Goal: Information Seeking & Learning: Learn about a topic

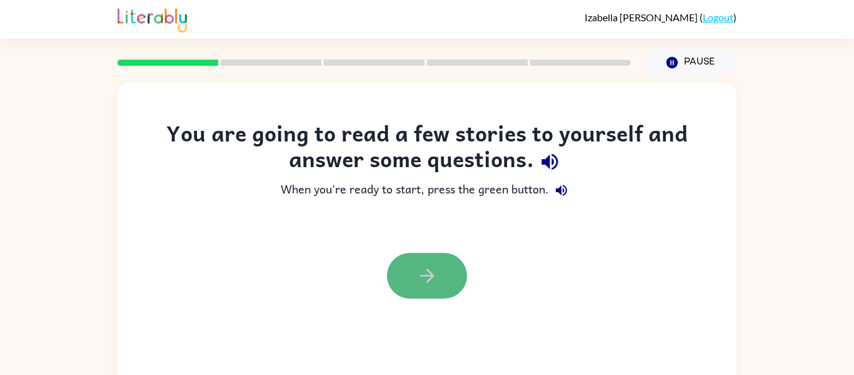
click at [437, 283] on icon "button" at bounding box center [428, 276] width 22 height 22
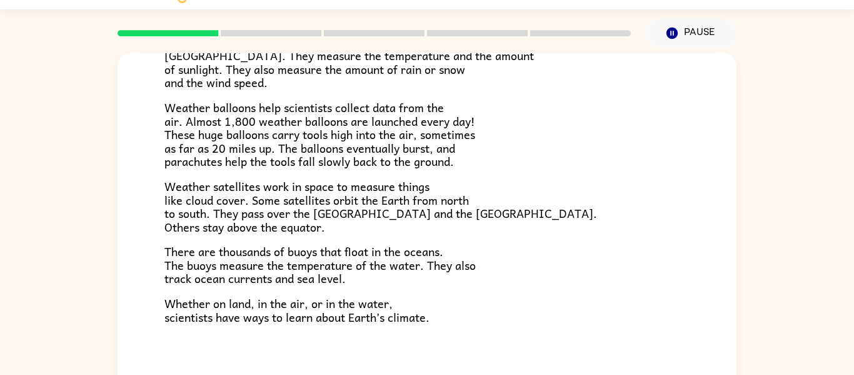
scroll to position [350, 0]
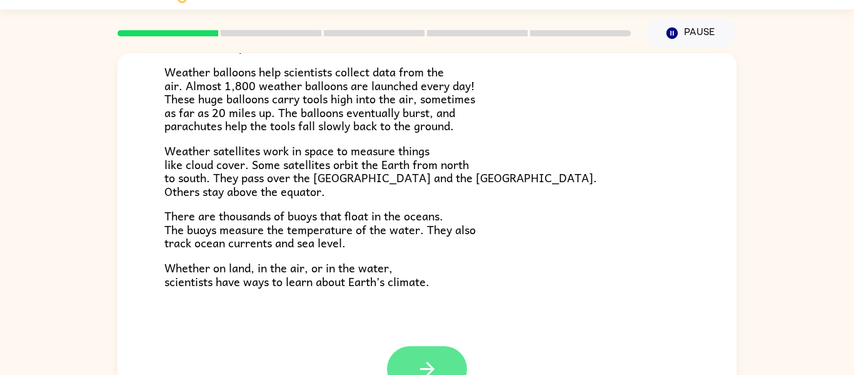
click at [445, 362] on button "button" at bounding box center [427, 369] width 80 height 46
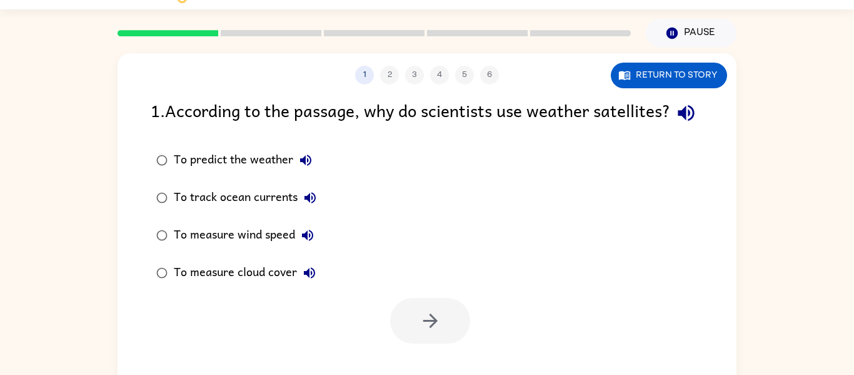
click at [247, 173] on div "To predict the weather" at bounding box center [246, 160] width 144 height 25
click at [422, 332] on icon "button" at bounding box center [431, 321] width 22 height 22
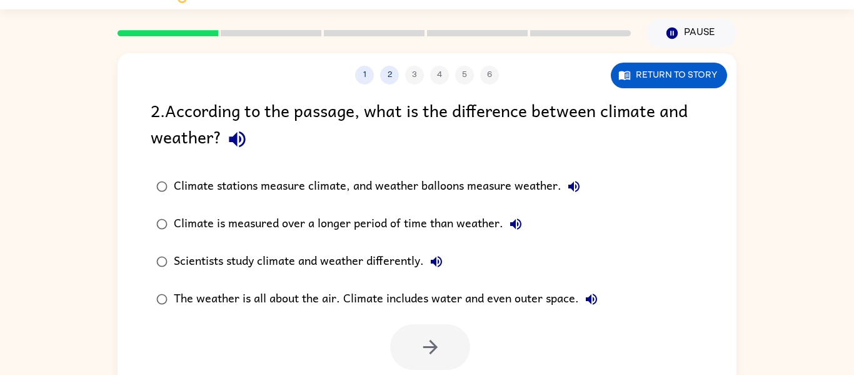
click at [378, 223] on div "Climate is measured over a longer period of time than weather." at bounding box center [351, 223] width 355 height 25
click at [420, 353] on icon "button" at bounding box center [431, 347] width 22 height 22
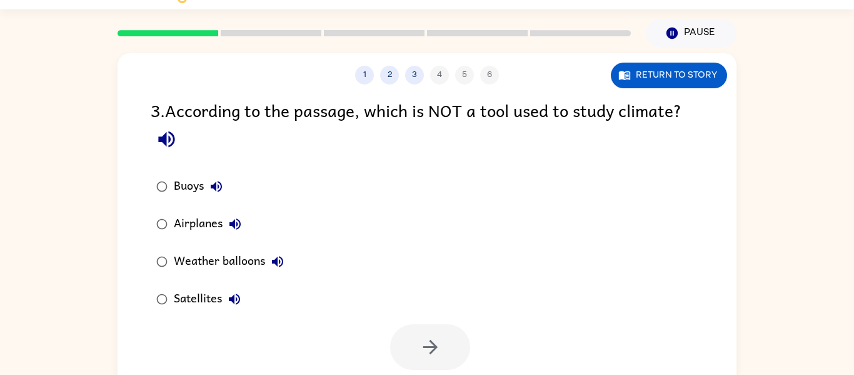
drag, startPoint x: 209, startPoint y: 225, endPoint x: 208, endPoint y: 212, distance: 12.6
click at [210, 220] on div "Airplanes" at bounding box center [211, 223] width 74 height 25
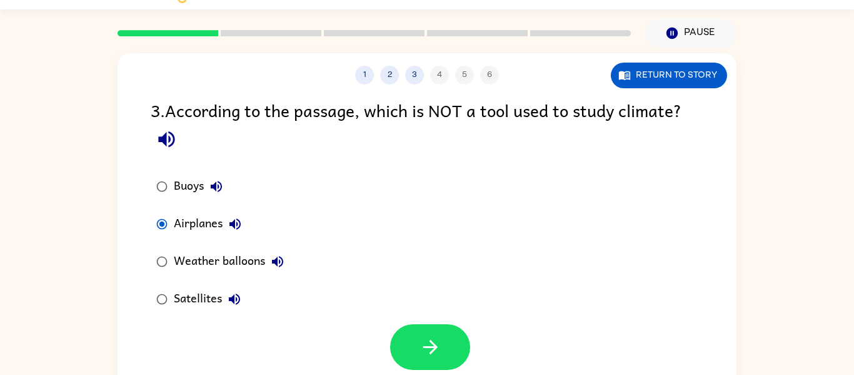
click at [188, 178] on div "Buoys" at bounding box center [201, 186] width 55 height 25
click at [440, 339] on icon "button" at bounding box center [431, 347] width 22 height 22
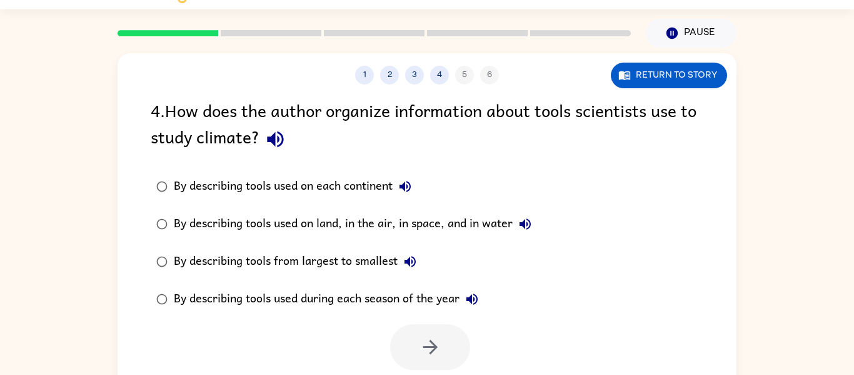
click at [343, 228] on div "By describing tools used on land, in the air, in space, and in water" at bounding box center [356, 223] width 364 height 25
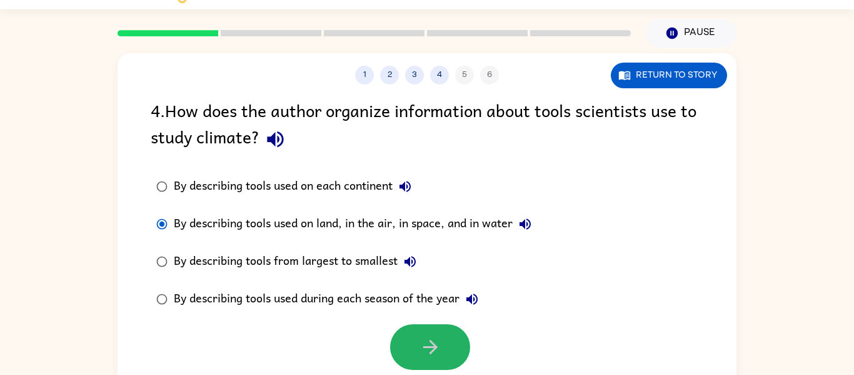
click at [423, 350] on icon "button" at bounding box center [431, 347] width 22 height 22
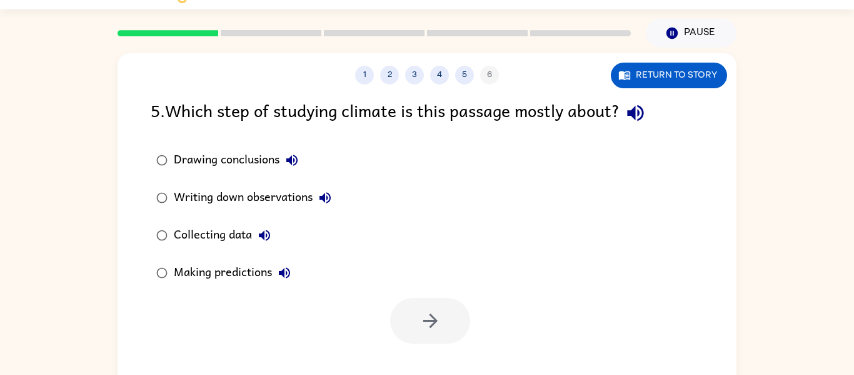
click at [218, 236] on div "Collecting data" at bounding box center [225, 235] width 103 height 25
click at [407, 318] on button "button" at bounding box center [430, 321] width 80 height 46
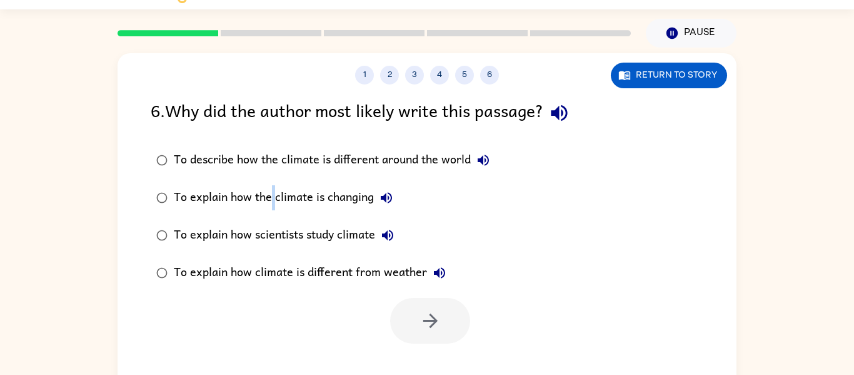
click at [274, 188] on div "To explain how the climate is changing" at bounding box center [286, 197] width 225 height 25
click at [341, 186] on div "To explain how the climate is changing" at bounding box center [286, 197] width 225 height 25
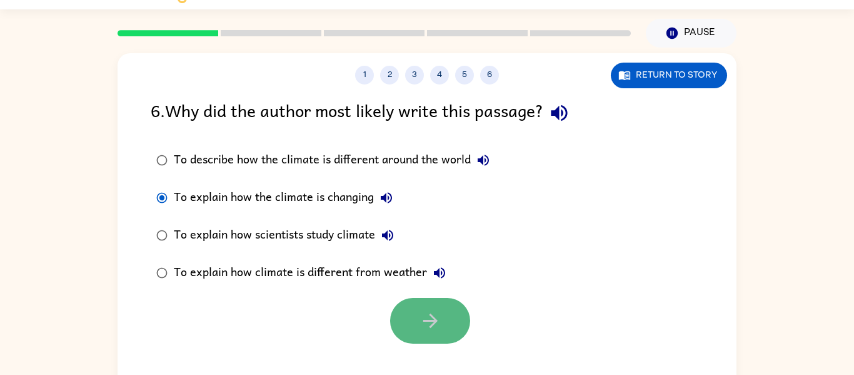
click at [430, 330] on icon "button" at bounding box center [431, 321] width 22 height 22
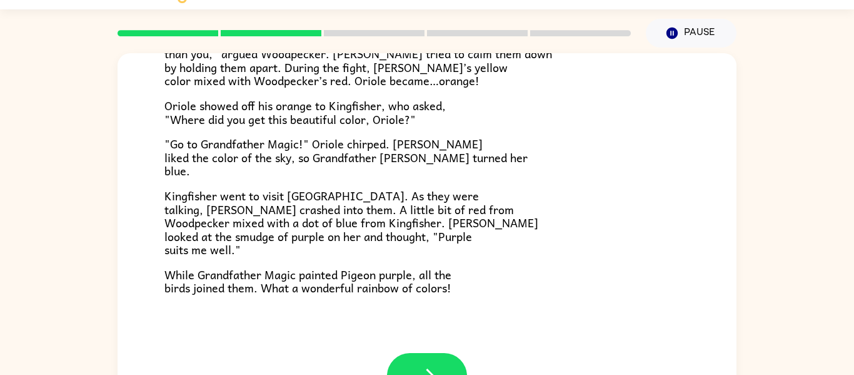
scroll to position [323, 0]
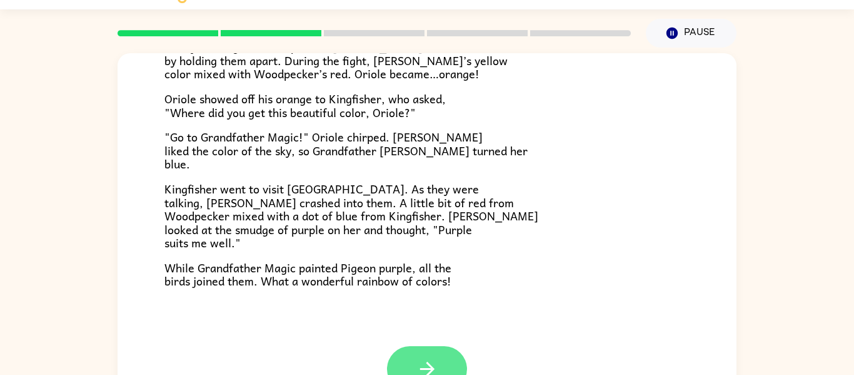
click at [452, 365] on button "button" at bounding box center [427, 369] width 80 height 46
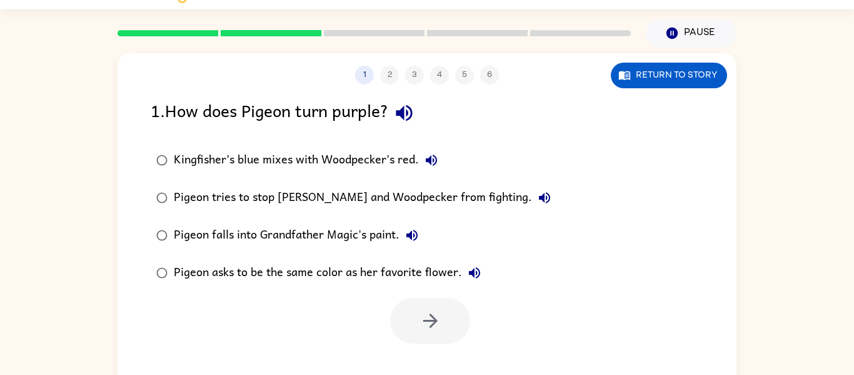
scroll to position [0, 0]
click at [358, 195] on div "Pigeon tries to stop Canary and Woodpecker from fighting." at bounding box center [365, 197] width 383 height 25
click at [444, 324] on button "button" at bounding box center [430, 321] width 80 height 46
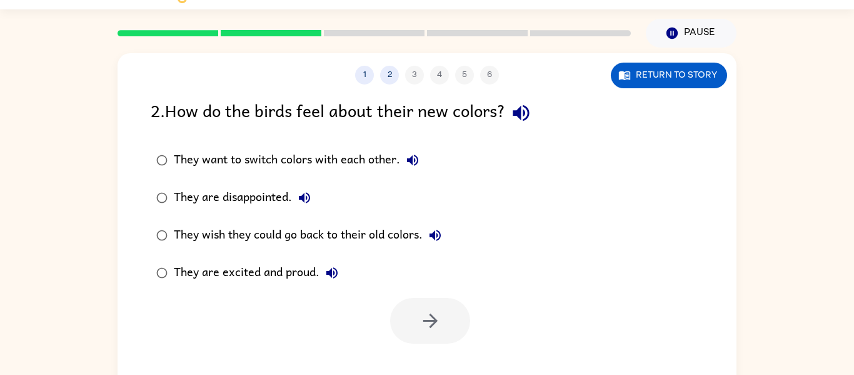
click at [295, 266] on div "They are excited and proud." at bounding box center [259, 272] width 171 height 25
drag, startPoint x: 426, startPoint y: 316, endPoint x: 422, endPoint y: 308, distance: 9.2
click at [422, 308] on button "button" at bounding box center [430, 321] width 80 height 46
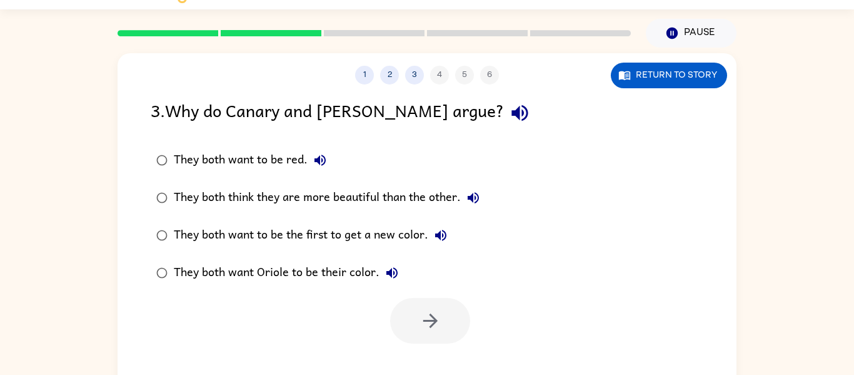
click at [348, 204] on div "They both think they are more beautiful than the other." at bounding box center [330, 197] width 312 height 25
click at [414, 330] on button "button" at bounding box center [430, 321] width 80 height 46
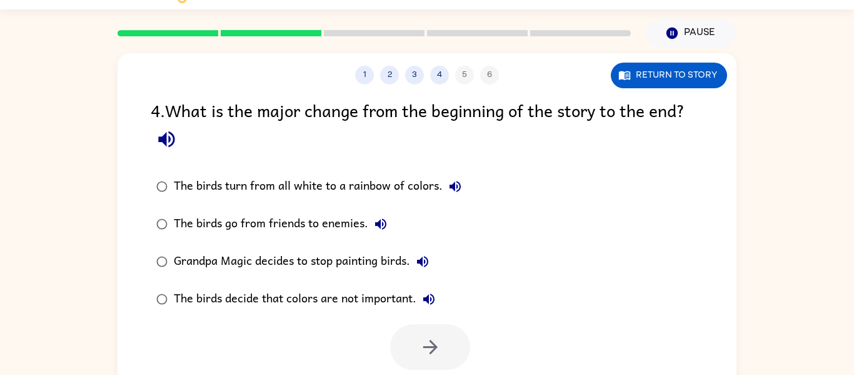
click at [317, 266] on div "Grandpa Magic decides to stop painting birds." at bounding box center [304, 261] width 261 height 25
click at [415, 337] on button "button" at bounding box center [430, 347] width 80 height 46
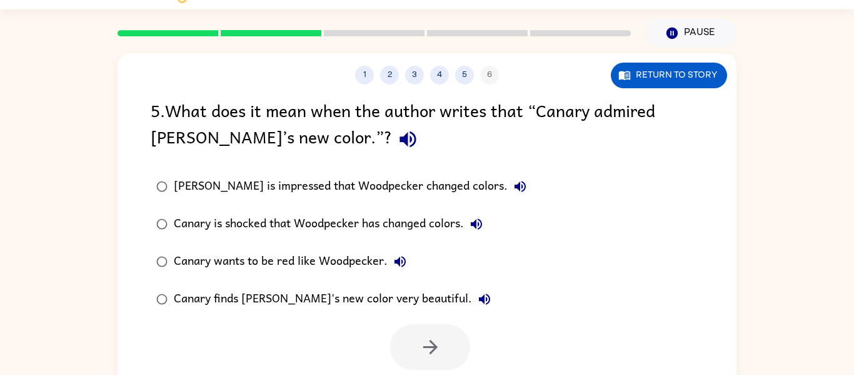
click at [325, 184] on div "Canary is impressed that Woodpecker changed colors." at bounding box center [353, 186] width 359 height 25
click at [430, 340] on icon "button" at bounding box center [431, 347] width 22 height 22
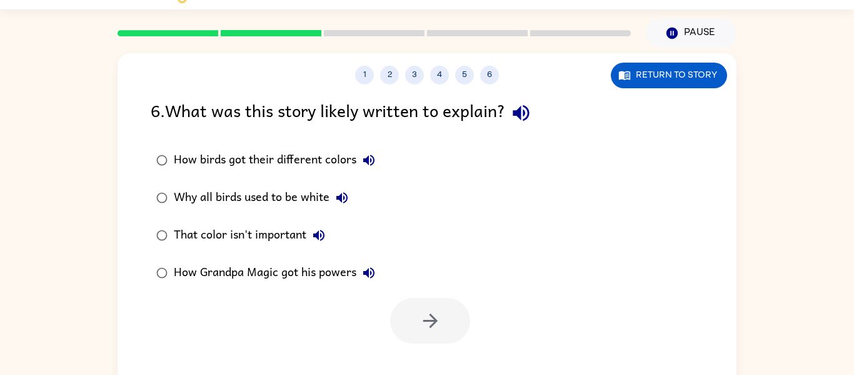
click at [243, 201] on div "Why all birds used to be white" at bounding box center [264, 197] width 181 height 25
click at [415, 321] on button "button" at bounding box center [430, 321] width 80 height 46
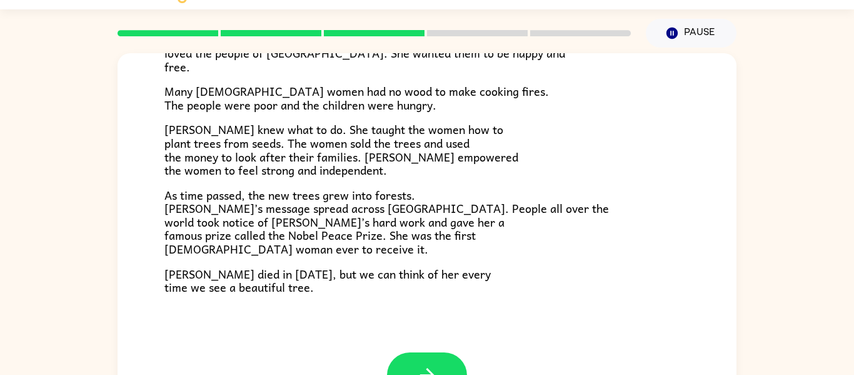
scroll to position [352, 0]
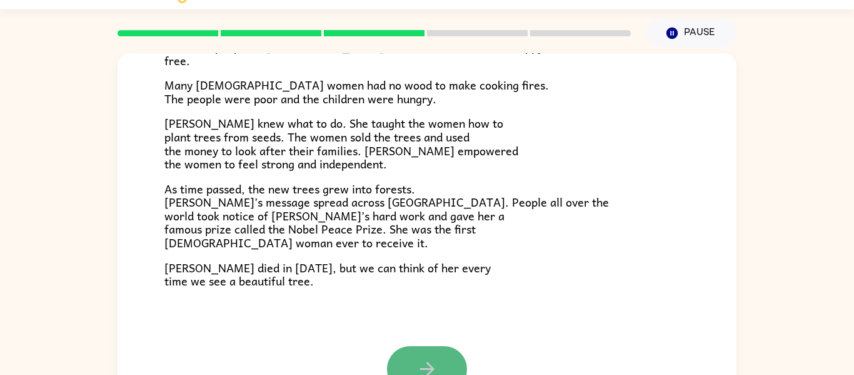
click at [427, 355] on button "button" at bounding box center [427, 369] width 80 height 46
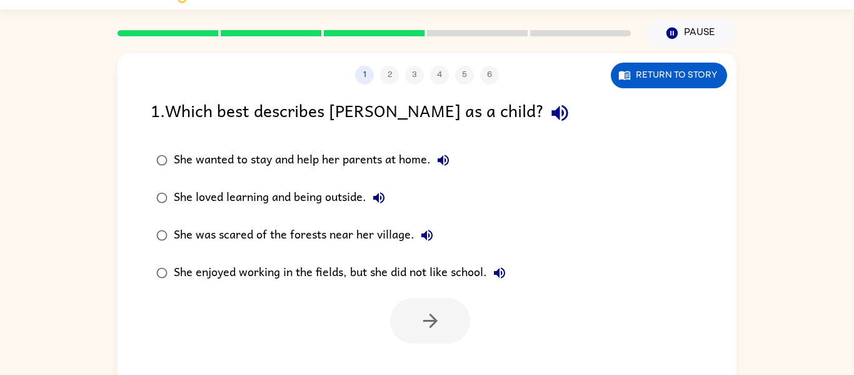
scroll to position [0, 0]
click at [308, 238] on div "She was scared of the forests near her village." at bounding box center [307, 235] width 266 height 25
click at [414, 317] on button "button" at bounding box center [430, 321] width 80 height 46
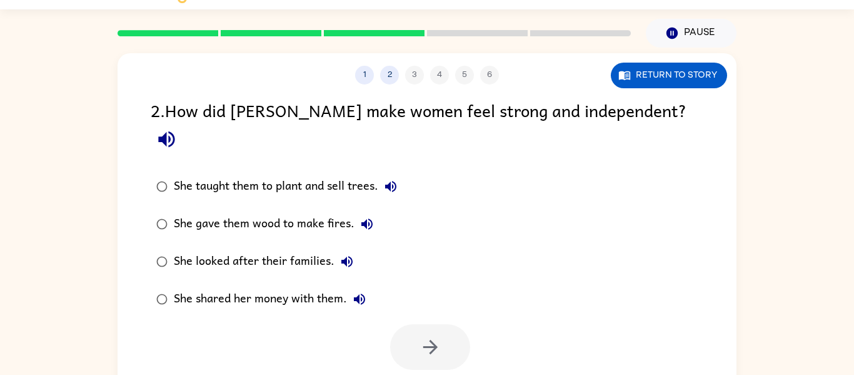
click at [331, 174] on div "She taught them to plant and sell trees." at bounding box center [289, 186] width 230 height 25
click at [420, 336] on icon "button" at bounding box center [431, 347] width 22 height 22
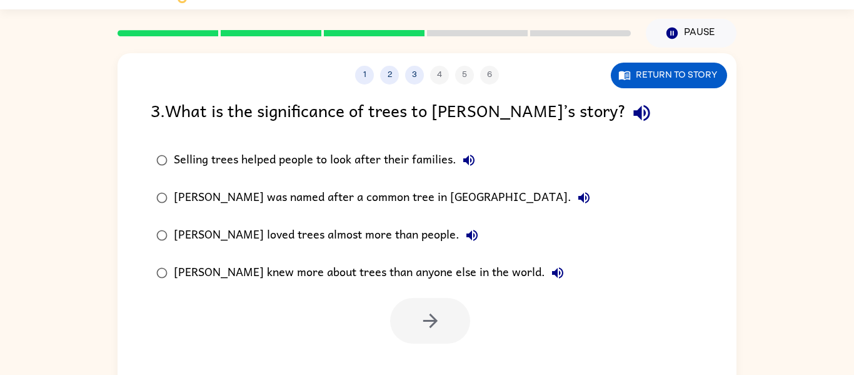
click at [387, 268] on div "Wangari knew more about trees than anyone else in the world." at bounding box center [372, 272] width 397 height 25
click at [422, 313] on icon "button" at bounding box center [431, 321] width 22 height 22
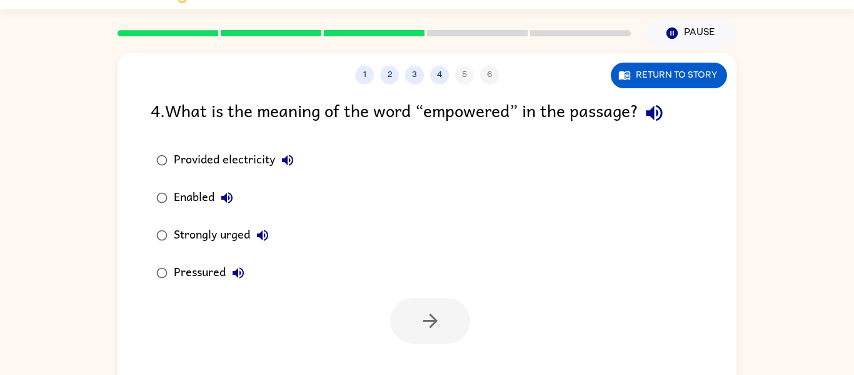
click at [205, 236] on div "Strongly urged" at bounding box center [224, 235] width 101 height 25
click at [437, 295] on div at bounding box center [427, 317] width 619 height 52
click at [432, 308] on button "button" at bounding box center [430, 321] width 80 height 46
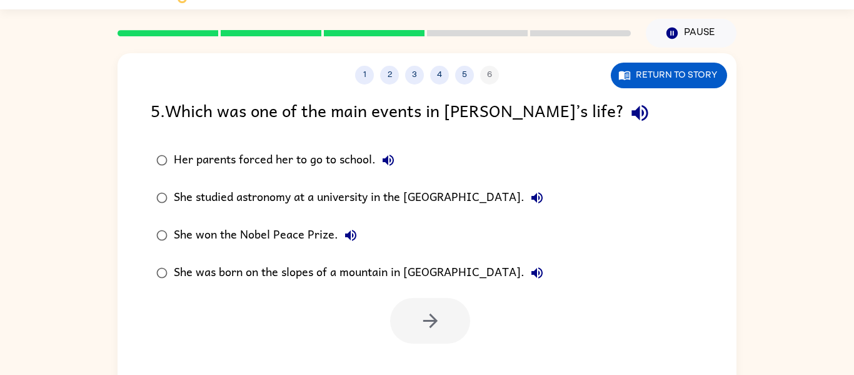
click at [283, 170] on div "Her parents forced her to go to school." at bounding box center [287, 160] width 227 height 25
click at [410, 328] on button "button" at bounding box center [430, 321] width 80 height 46
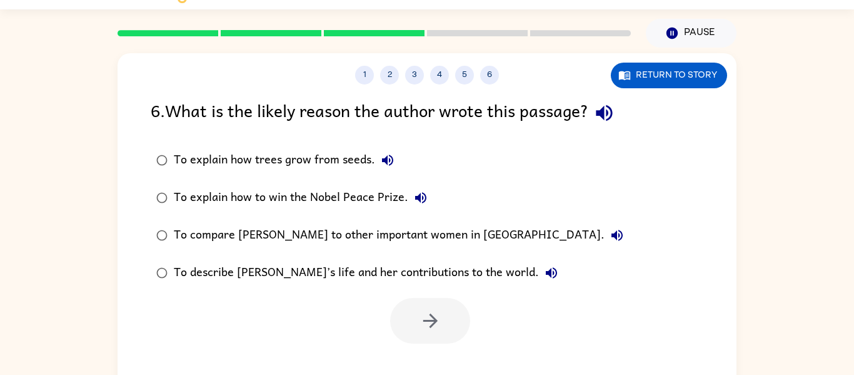
click at [344, 197] on div "To explain how to win the Nobel Peace Prize." at bounding box center [304, 197] width 260 height 25
click at [413, 310] on button "button" at bounding box center [430, 321] width 80 height 46
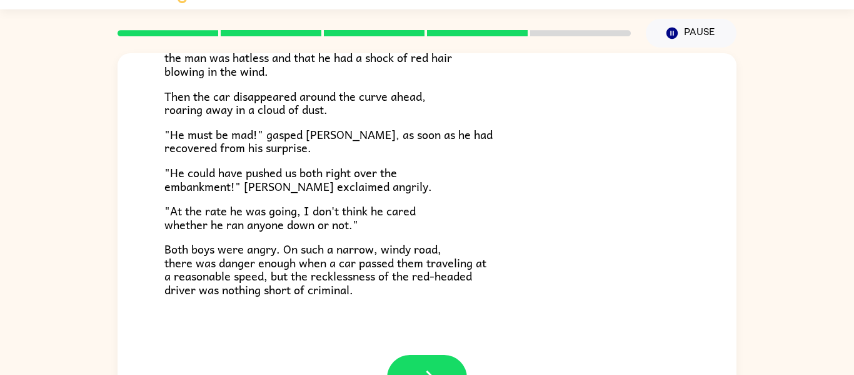
scroll to position [347, 0]
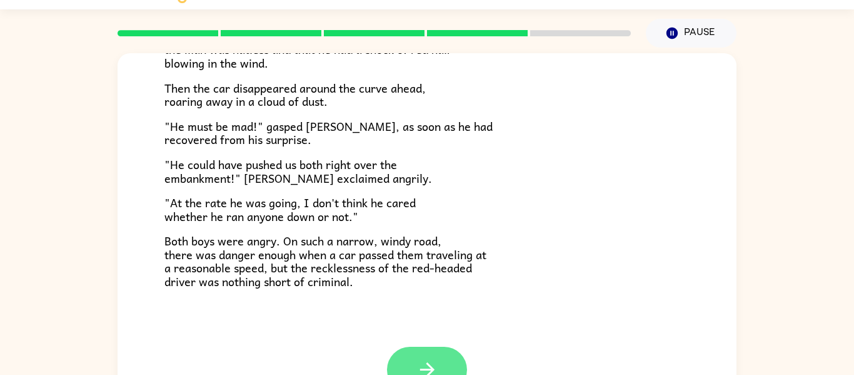
click at [419, 363] on icon "button" at bounding box center [428, 369] width 22 height 22
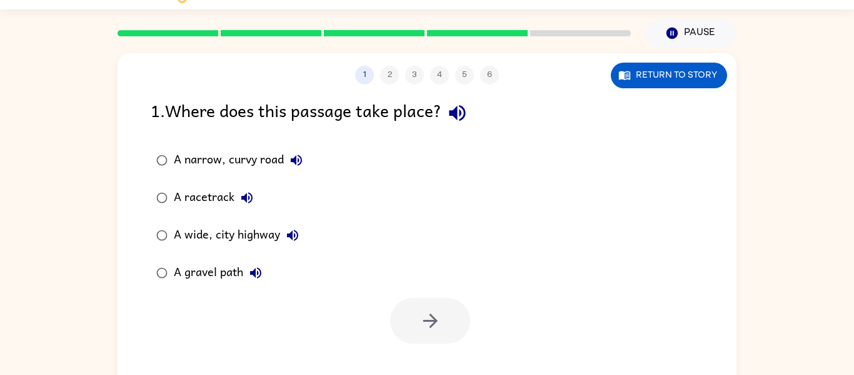
scroll to position [0, 0]
click at [230, 267] on div "A gravel path" at bounding box center [221, 272] width 94 height 25
click at [424, 300] on button "button" at bounding box center [430, 321] width 80 height 46
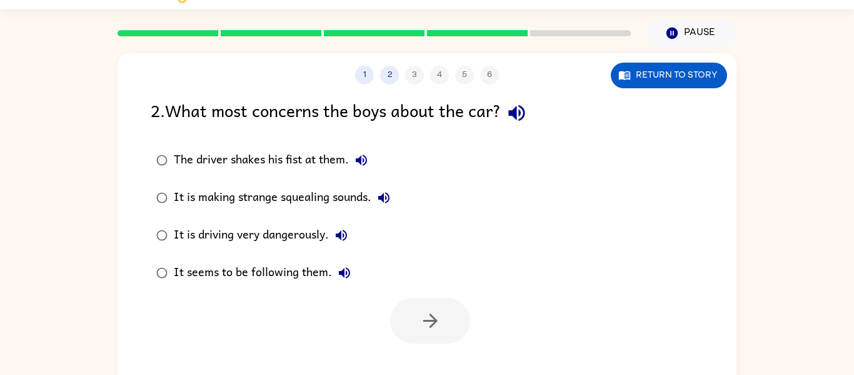
click at [245, 165] on div "The driver shakes his fist at them." at bounding box center [274, 160] width 200 height 25
click at [283, 190] on div "It is making strange squealing sounds." at bounding box center [285, 197] width 223 height 25
click at [422, 298] on button "button" at bounding box center [430, 321] width 80 height 46
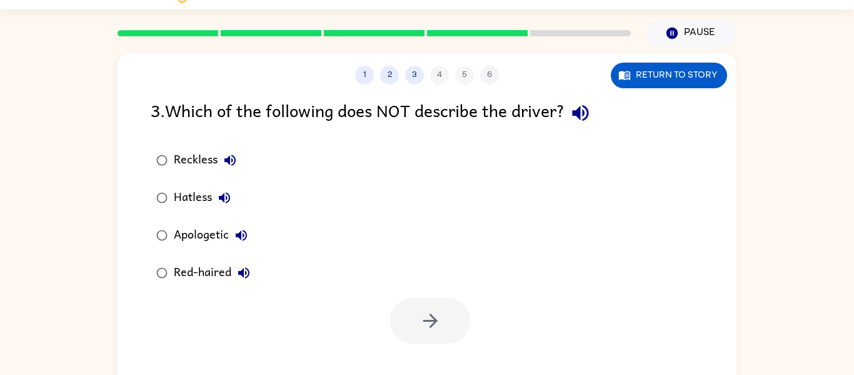
click at [217, 233] on div "Apologetic" at bounding box center [214, 235] width 80 height 25
click at [418, 304] on button "button" at bounding box center [430, 321] width 80 height 46
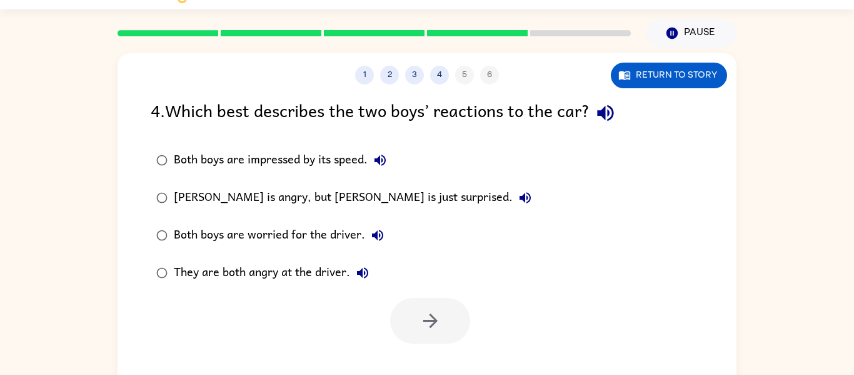
click at [327, 231] on div "Both boys are worried for the driver." at bounding box center [282, 235] width 216 height 25
click at [428, 317] on icon "button" at bounding box center [431, 321] width 22 height 22
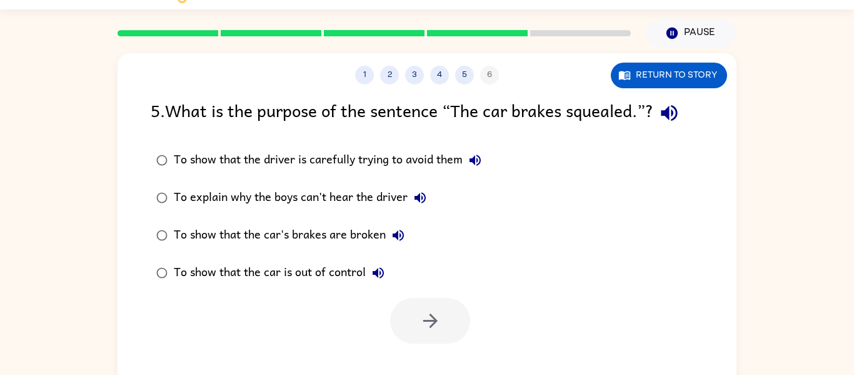
click at [321, 233] on div "To show that the car's brakes are broken" at bounding box center [292, 235] width 237 height 25
click at [435, 311] on icon "button" at bounding box center [431, 321] width 22 height 22
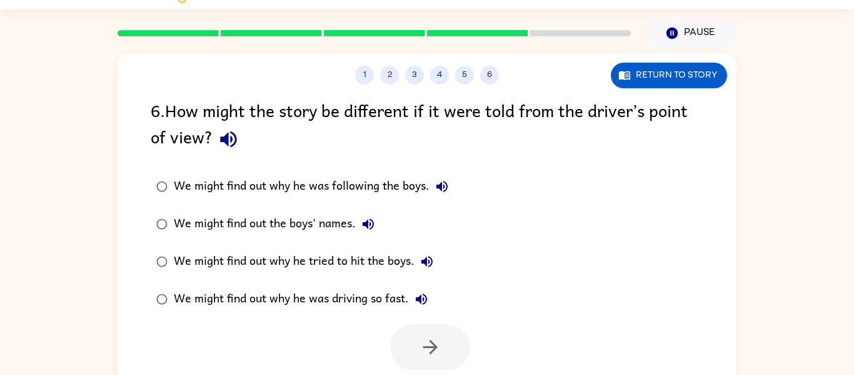
click at [305, 261] on div "We might find out why he tried to hit the boys." at bounding box center [307, 261] width 266 height 25
click at [448, 358] on button "button" at bounding box center [430, 347] width 80 height 46
